Goal: Learn about a topic

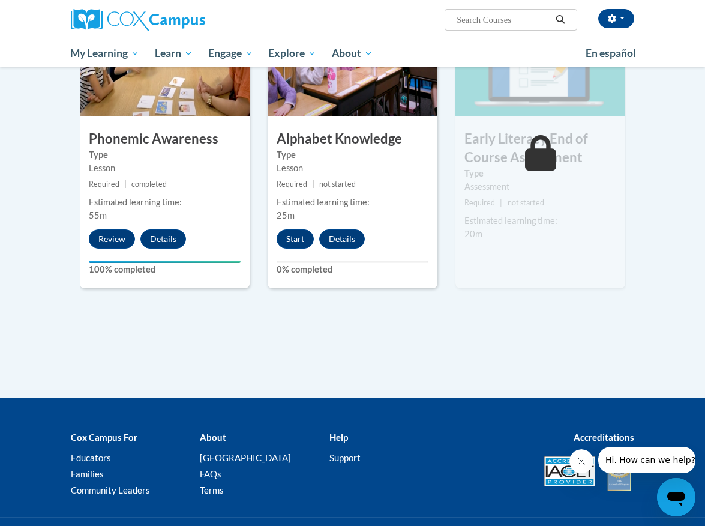
scroll to position [585, 0]
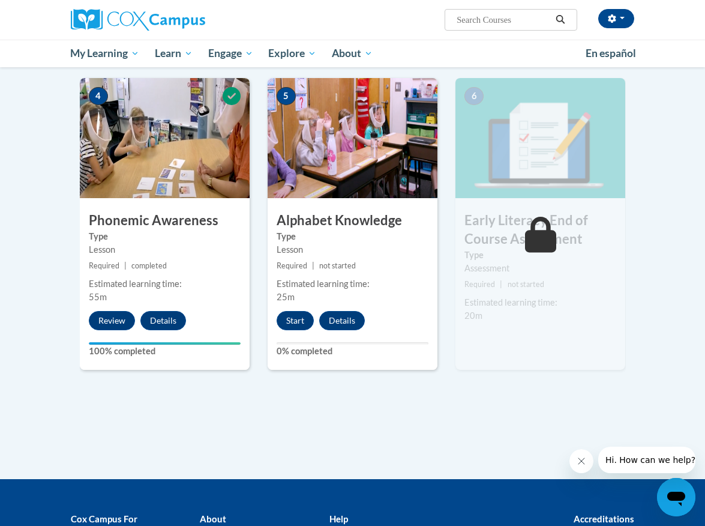
click at [303, 254] on div "5 Alphabet Knowledge Type Lesson Required | not started Estimated learning time…" at bounding box center [353, 224] width 170 height 292
click at [292, 311] on button "Start" at bounding box center [295, 320] width 37 height 19
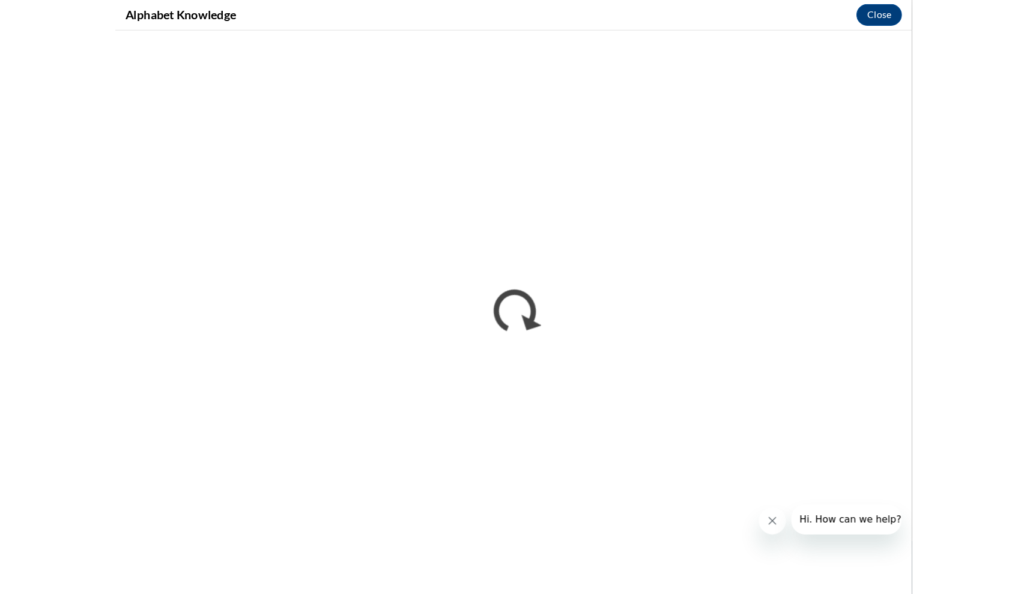
scroll to position [0, 0]
